Goal: Navigation & Orientation: Locate item on page

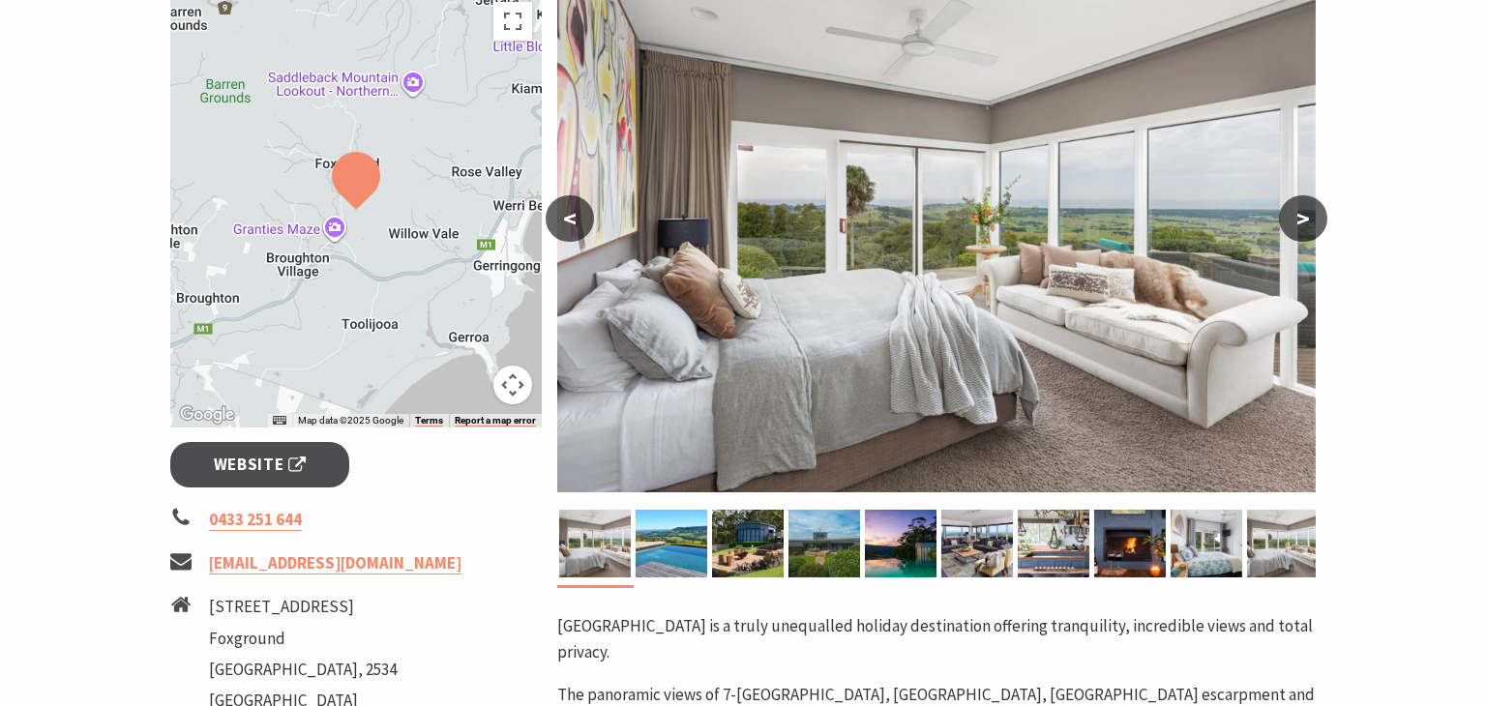
scroll to position [378, 0]
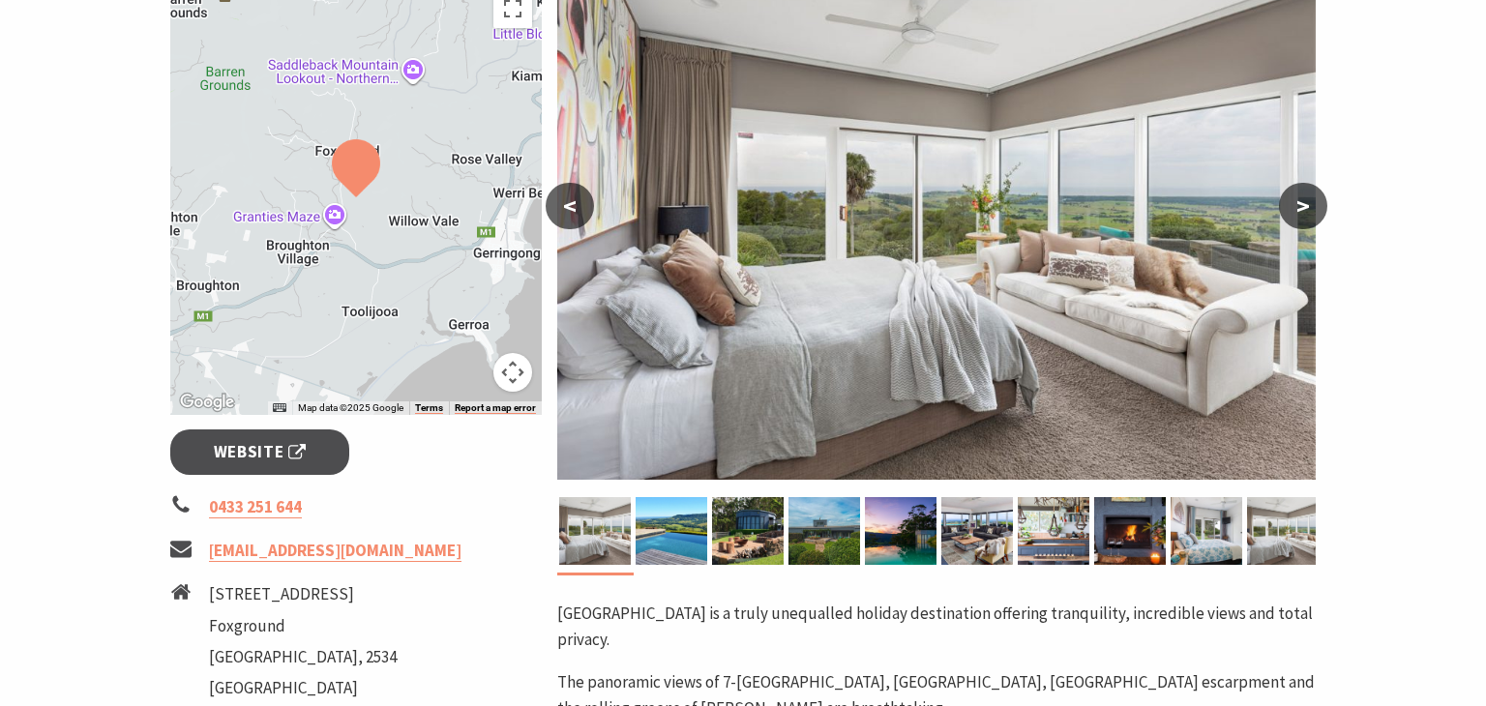
click at [1312, 203] on button ">" at bounding box center [1303, 206] width 48 height 46
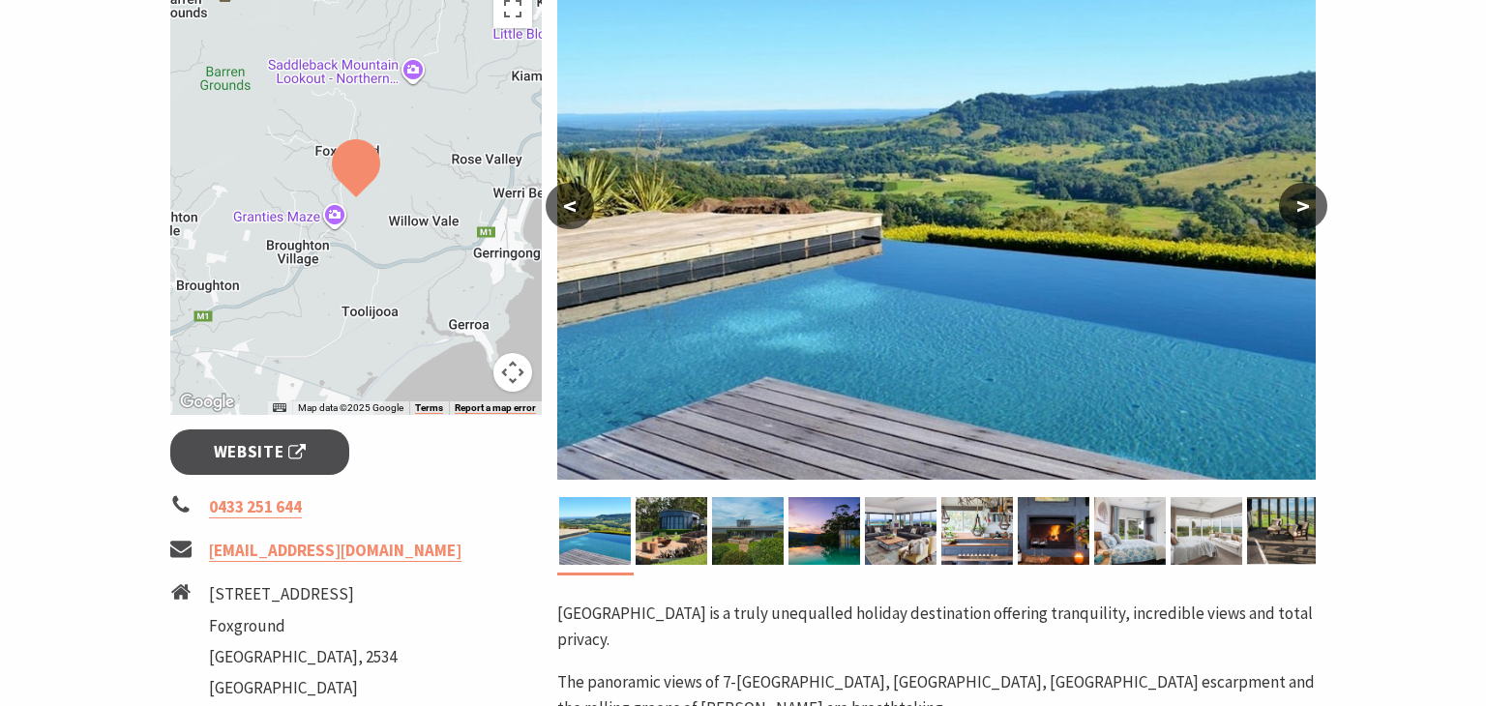
click at [1312, 203] on button ">" at bounding box center [1303, 206] width 48 height 46
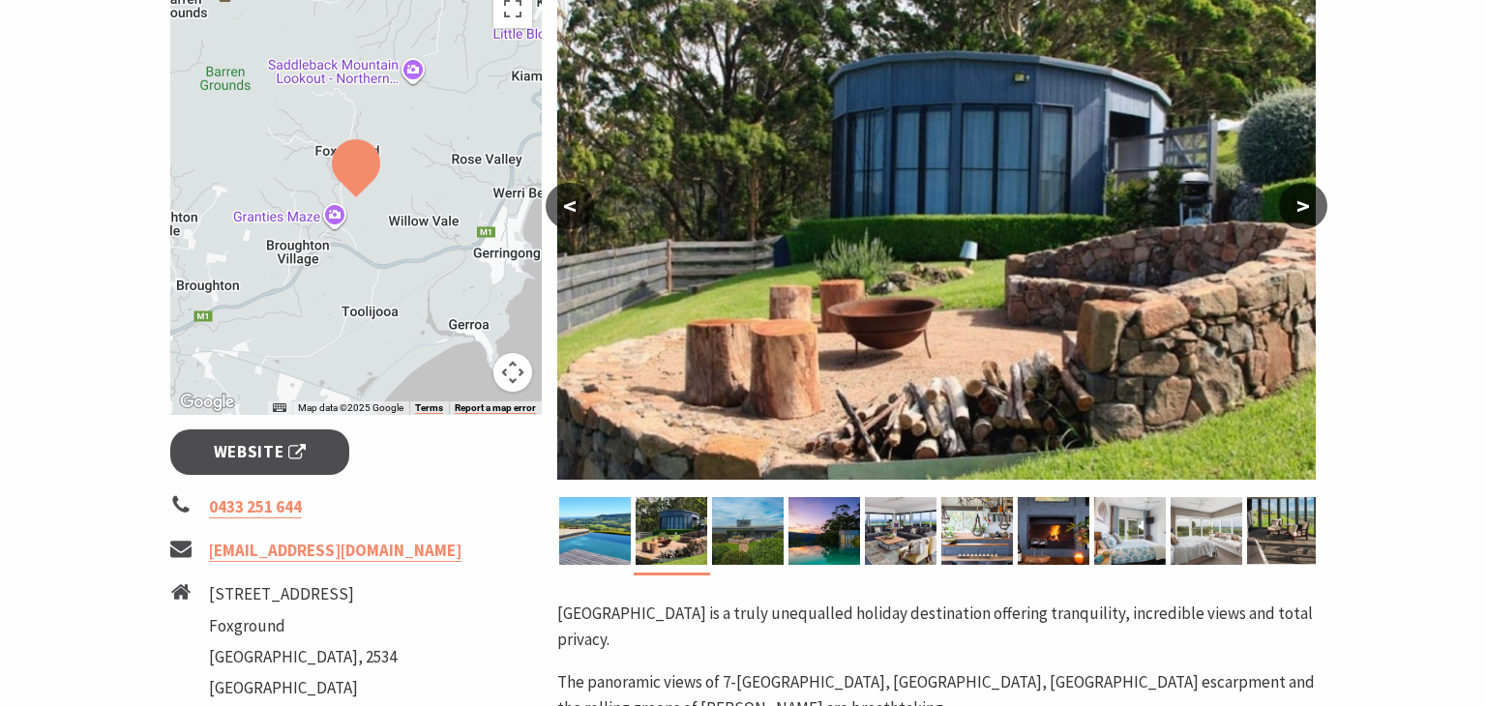
click at [1312, 203] on button ">" at bounding box center [1303, 206] width 48 height 46
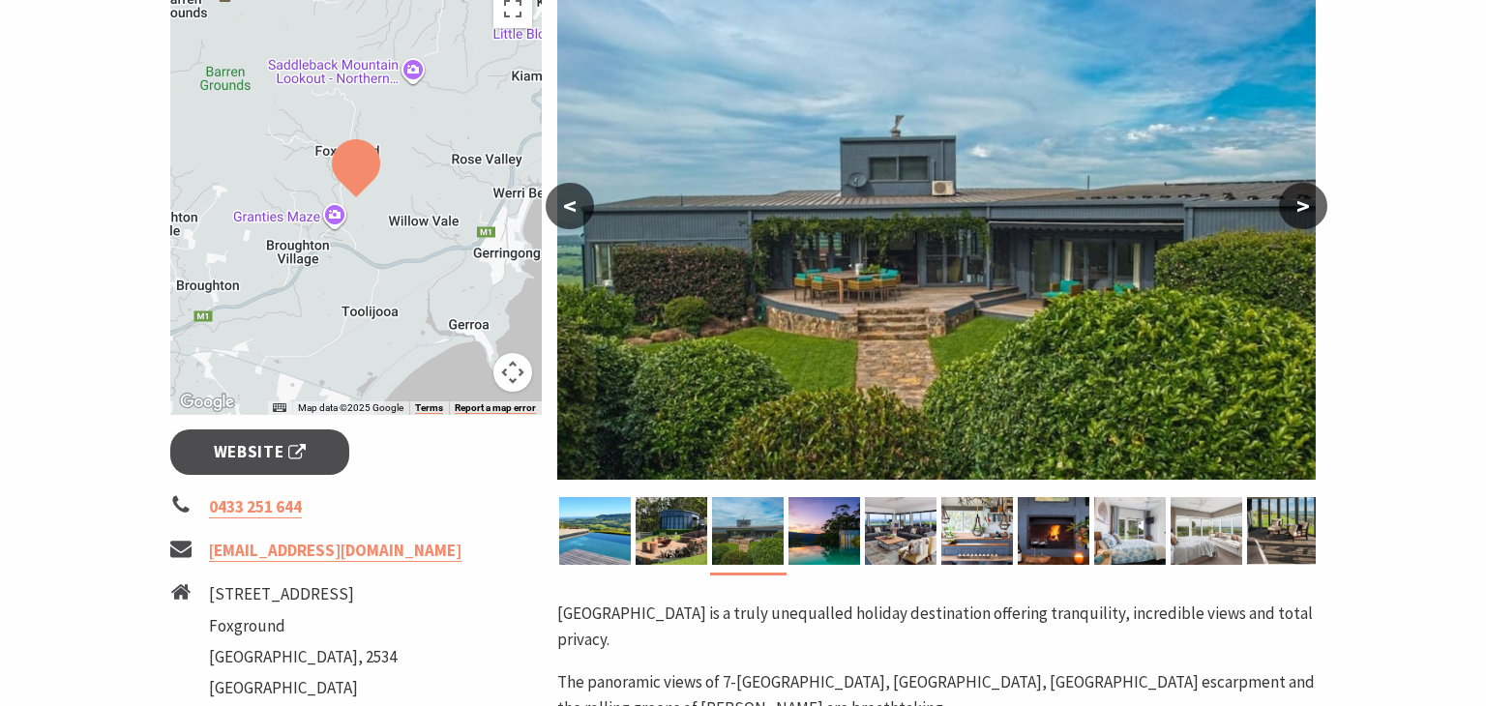
click at [1312, 203] on button ">" at bounding box center [1303, 206] width 48 height 46
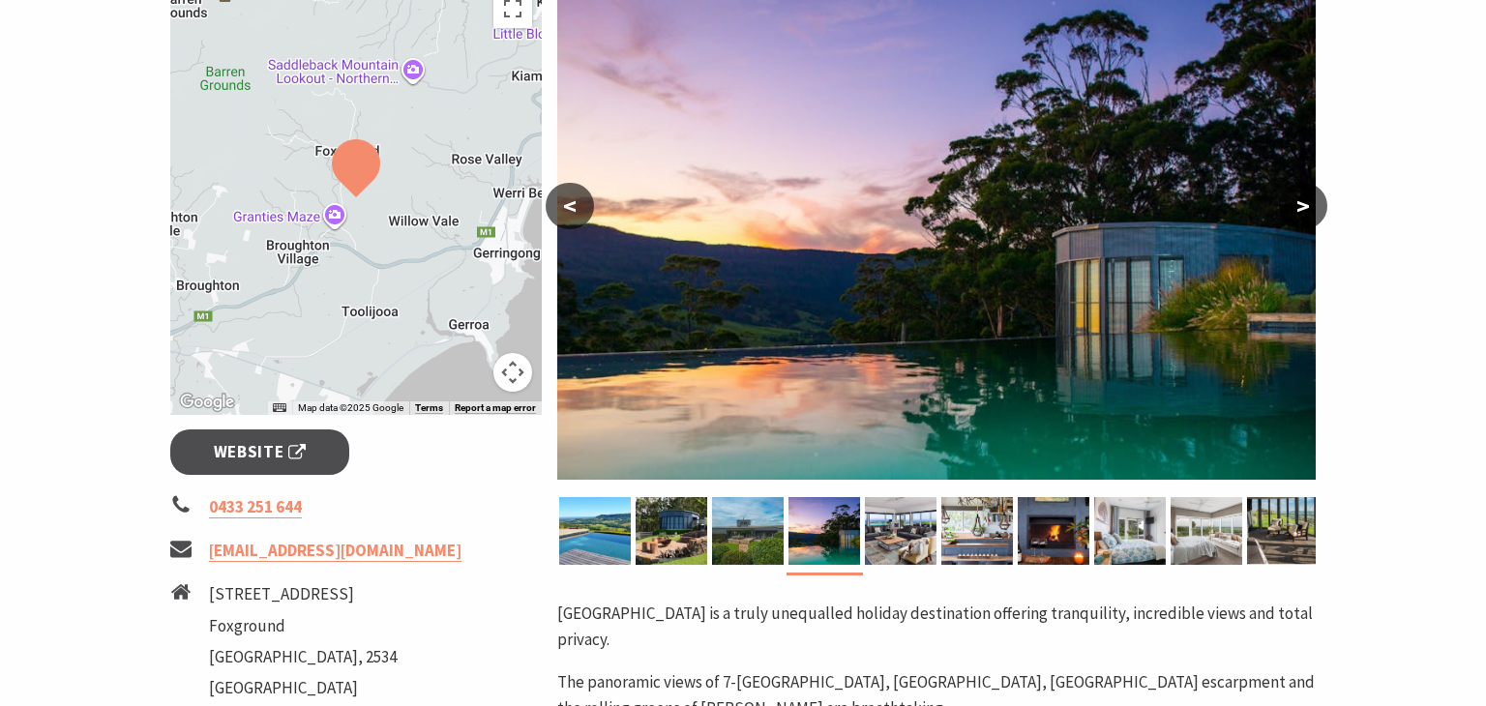
click at [1312, 203] on button ">" at bounding box center [1303, 206] width 48 height 46
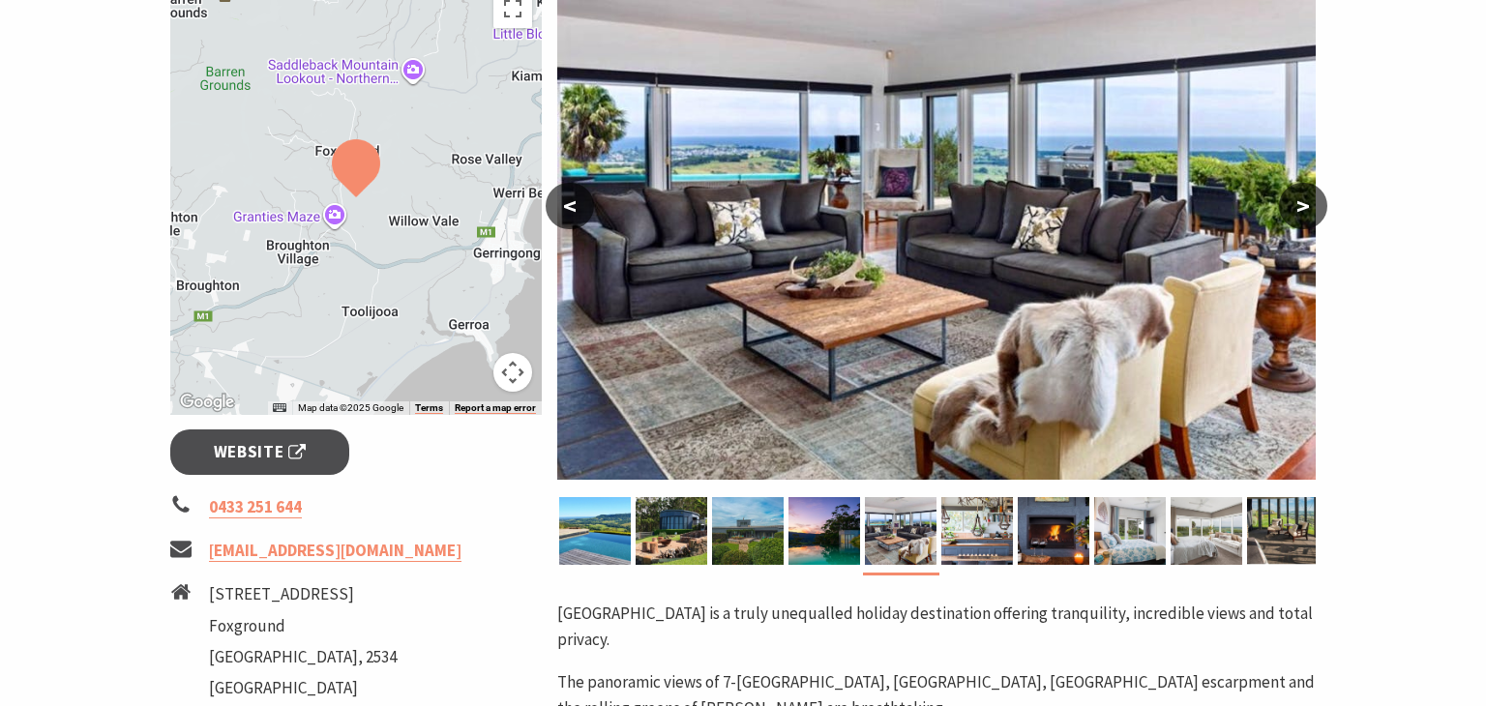
click at [1312, 203] on button ">" at bounding box center [1303, 206] width 48 height 46
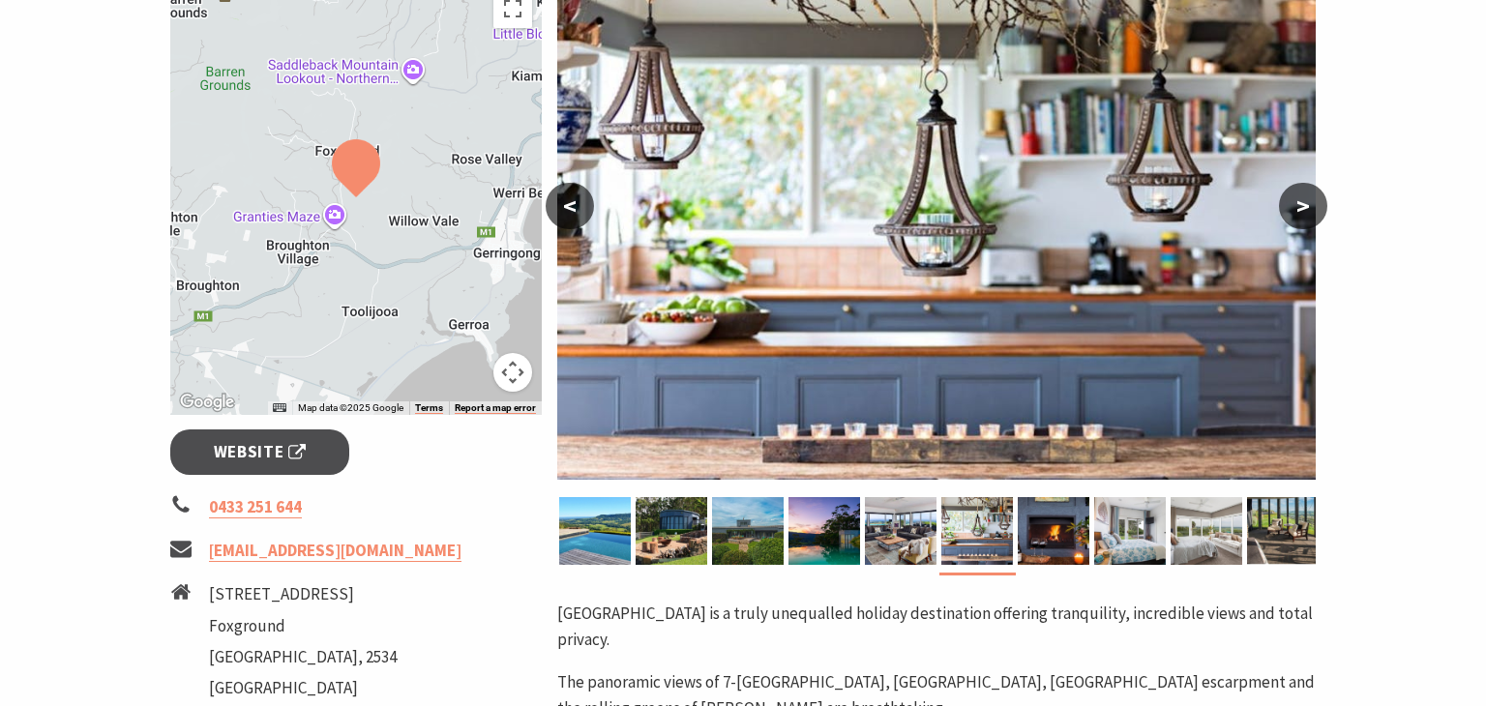
click at [1312, 203] on button ">" at bounding box center [1303, 206] width 48 height 46
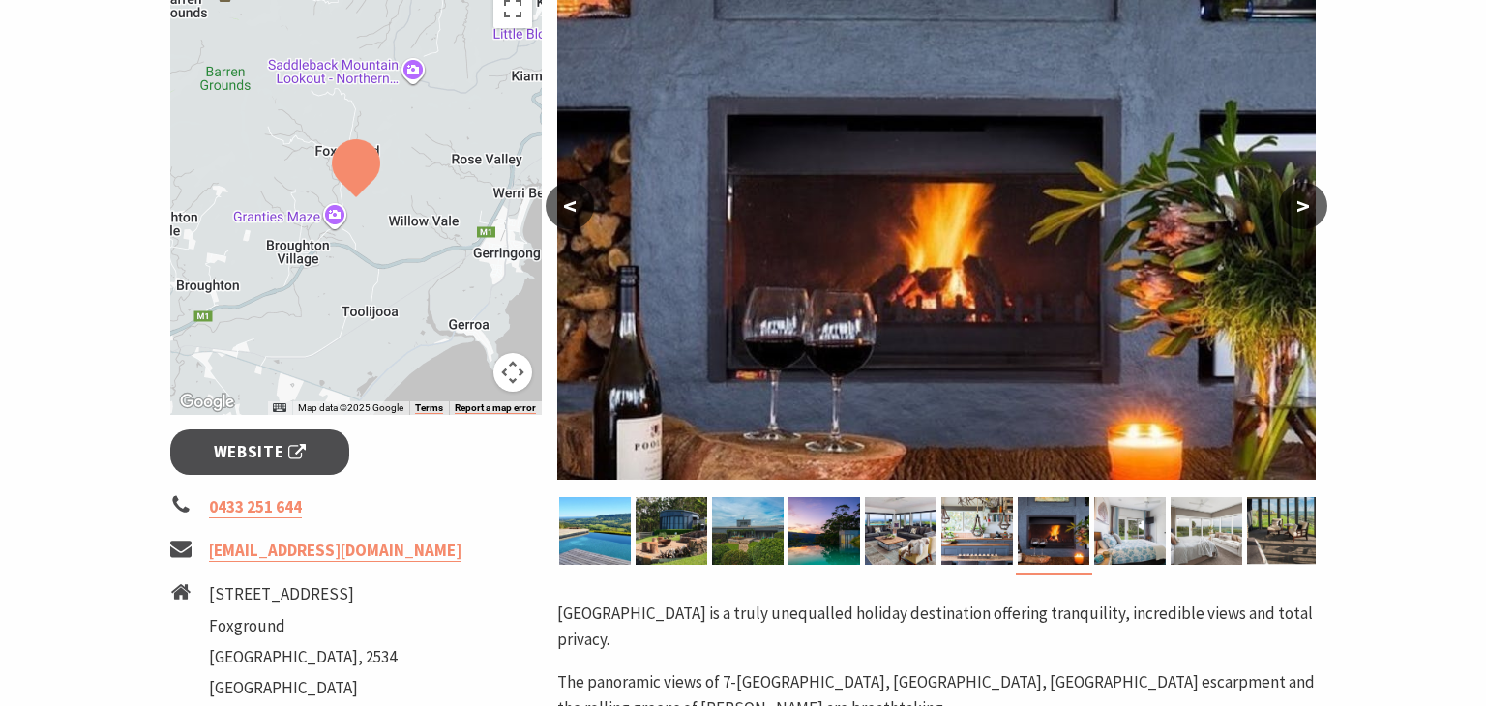
click at [1312, 203] on button ">" at bounding box center [1303, 206] width 48 height 46
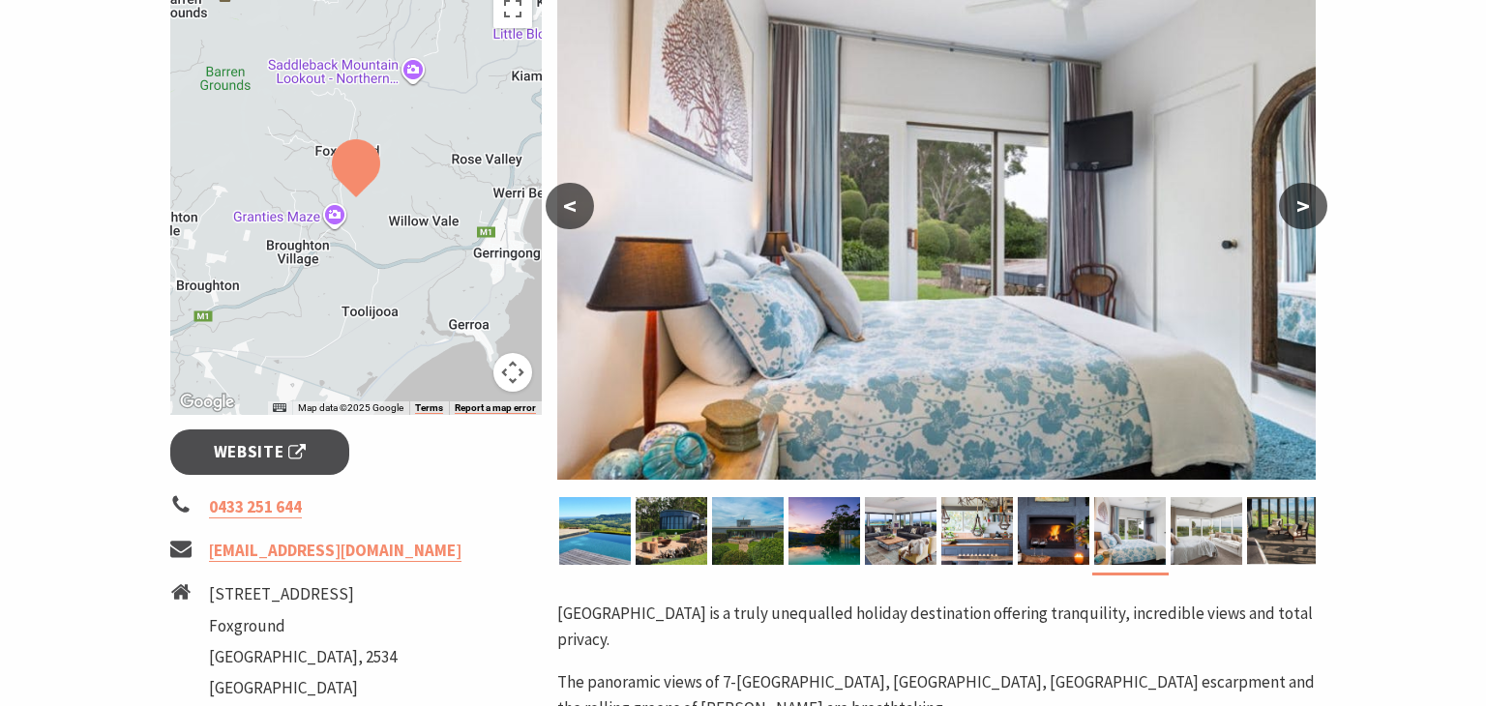
click at [1312, 203] on button ">" at bounding box center [1303, 206] width 48 height 46
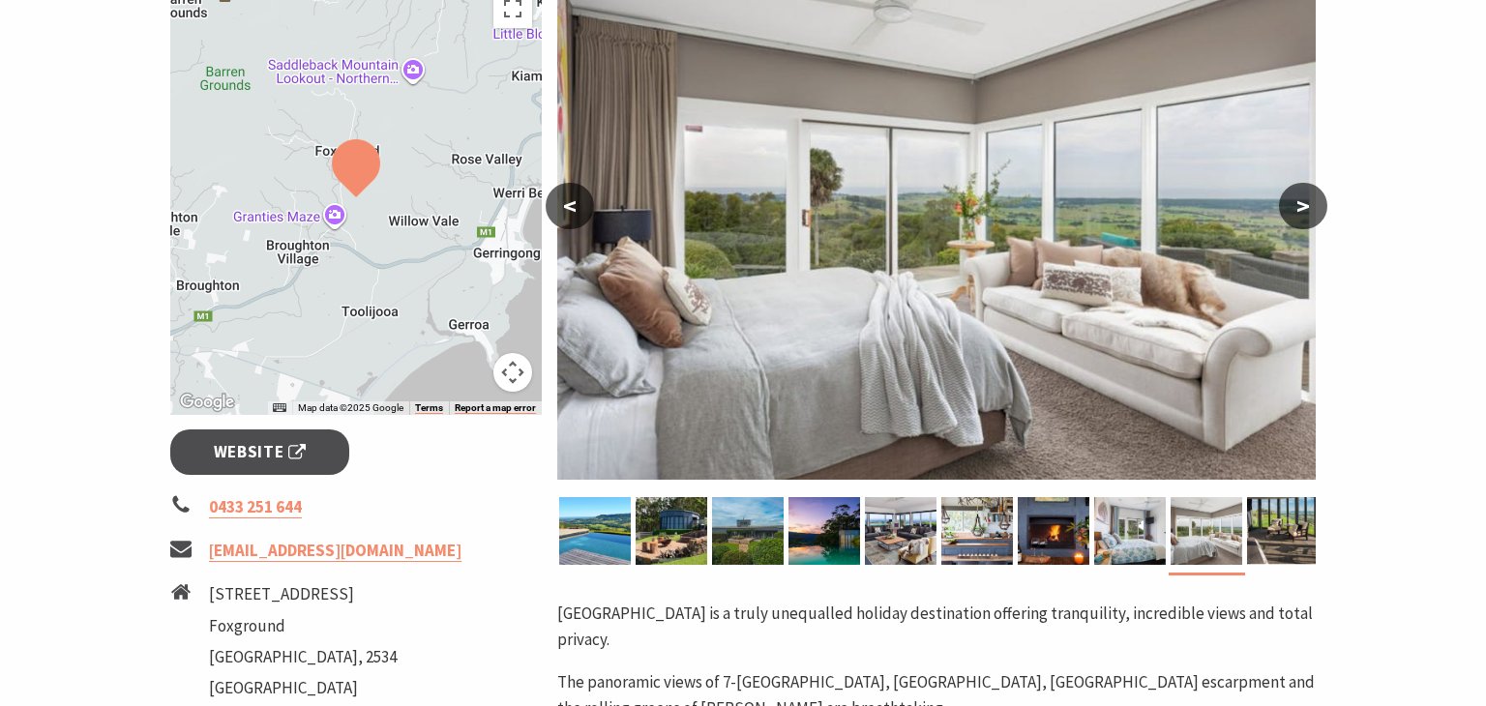
click at [1312, 203] on button ">" at bounding box center [1303, 206] width 48 height 46
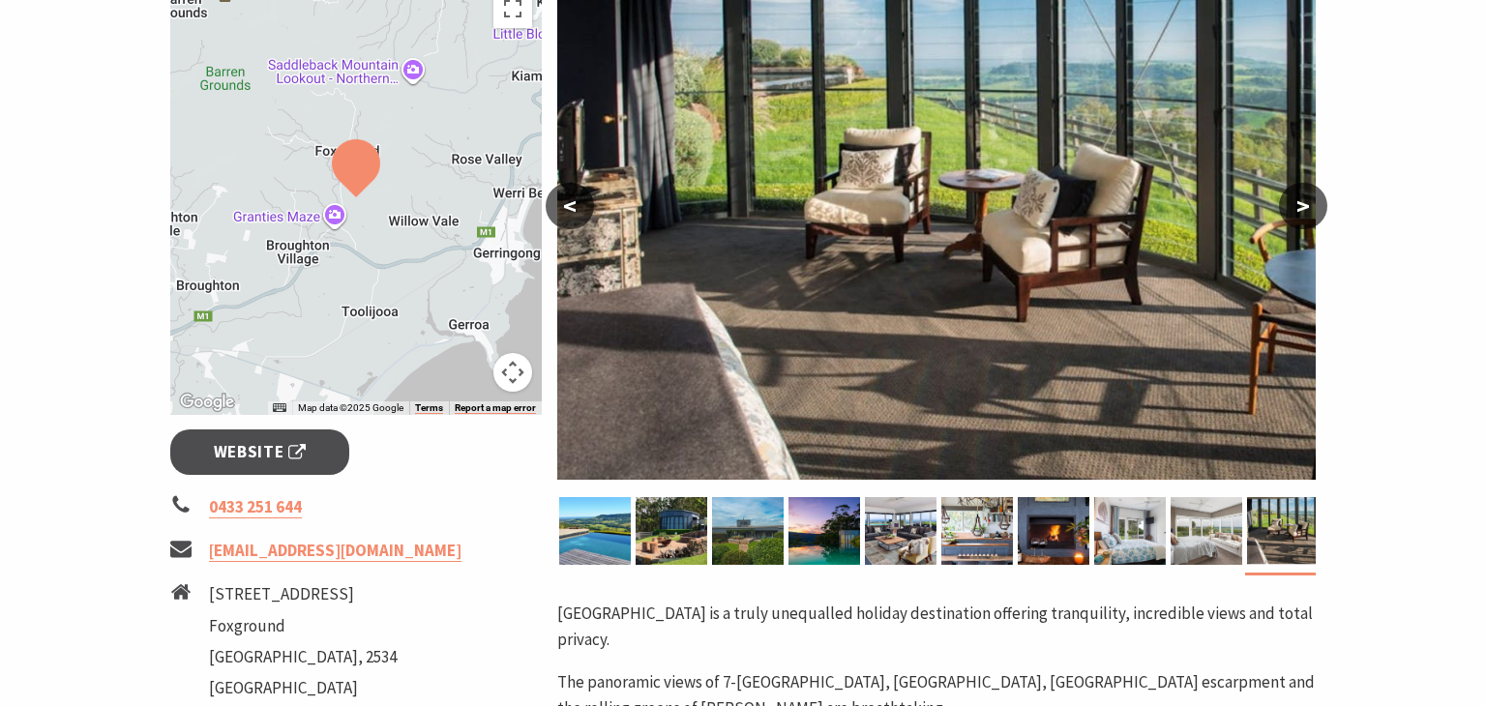
click at [1312, 203] on button ">" at bounding box center [1303, 206] width 48 height 46
click at [1304, 200] on button ">" at bounding box center [1303, 206] width 48 height 46
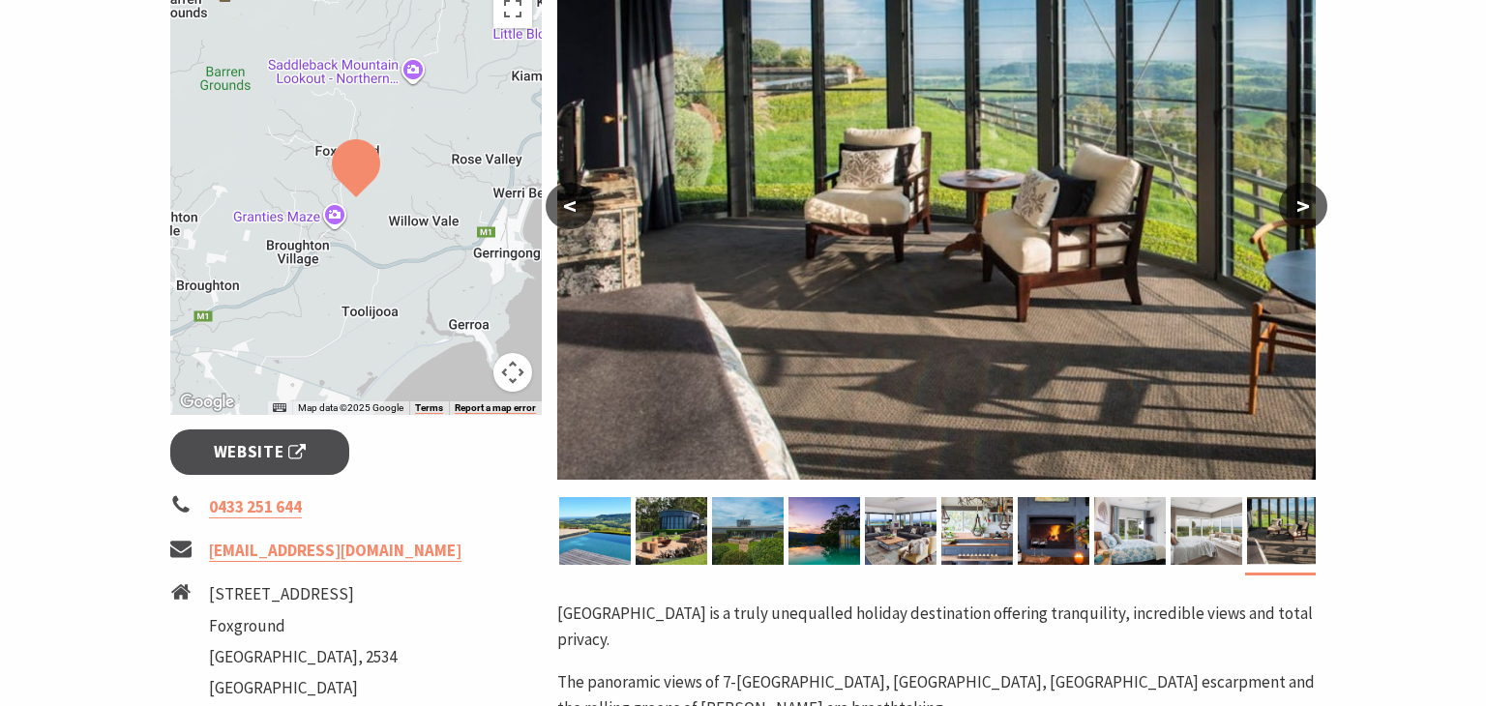
click at [1304, 200] on button ">" at bounding box center [1303, 206] width 48 height 46
